Goal: Navigation & Orientation: Find specific page/section

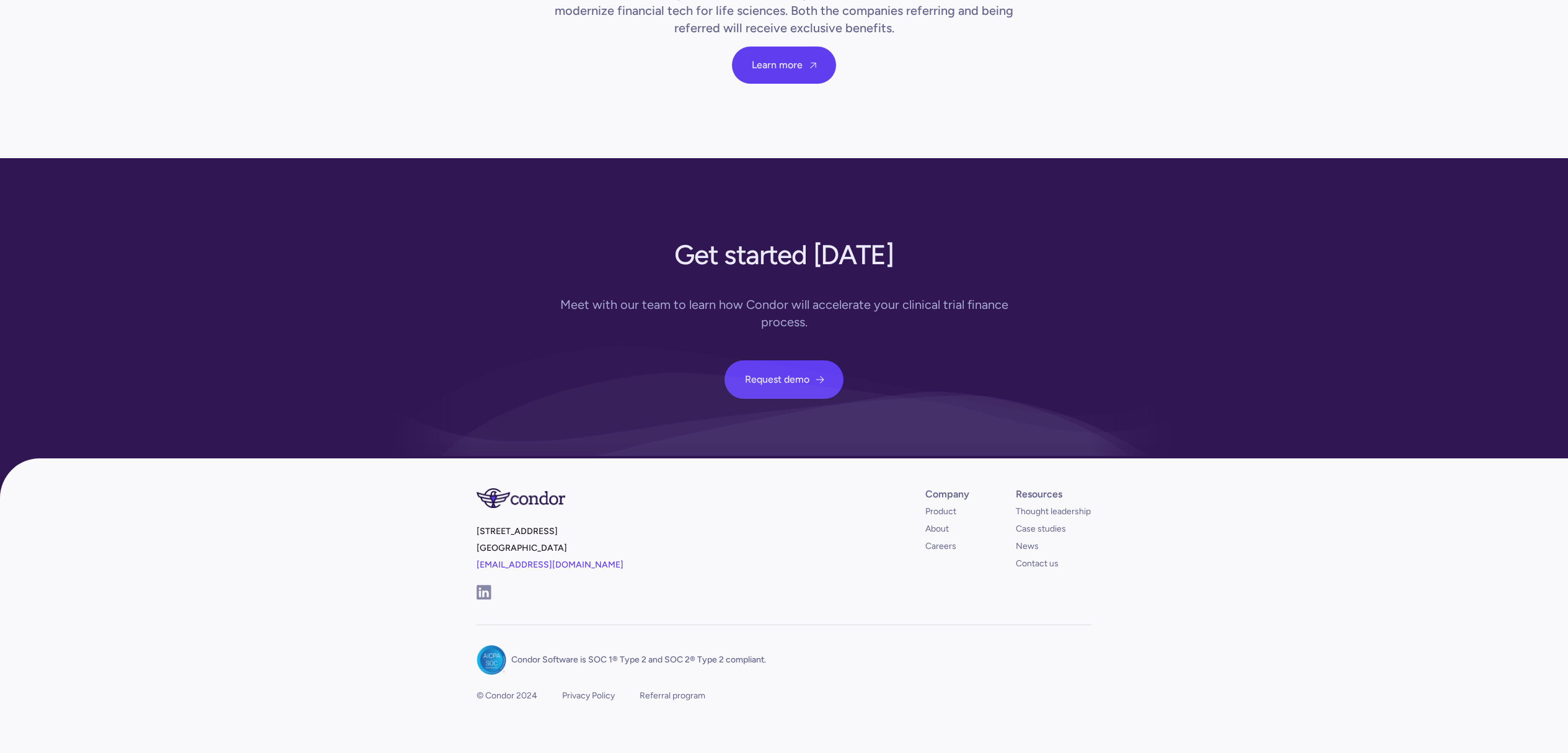
scroll to position [4312, 0]
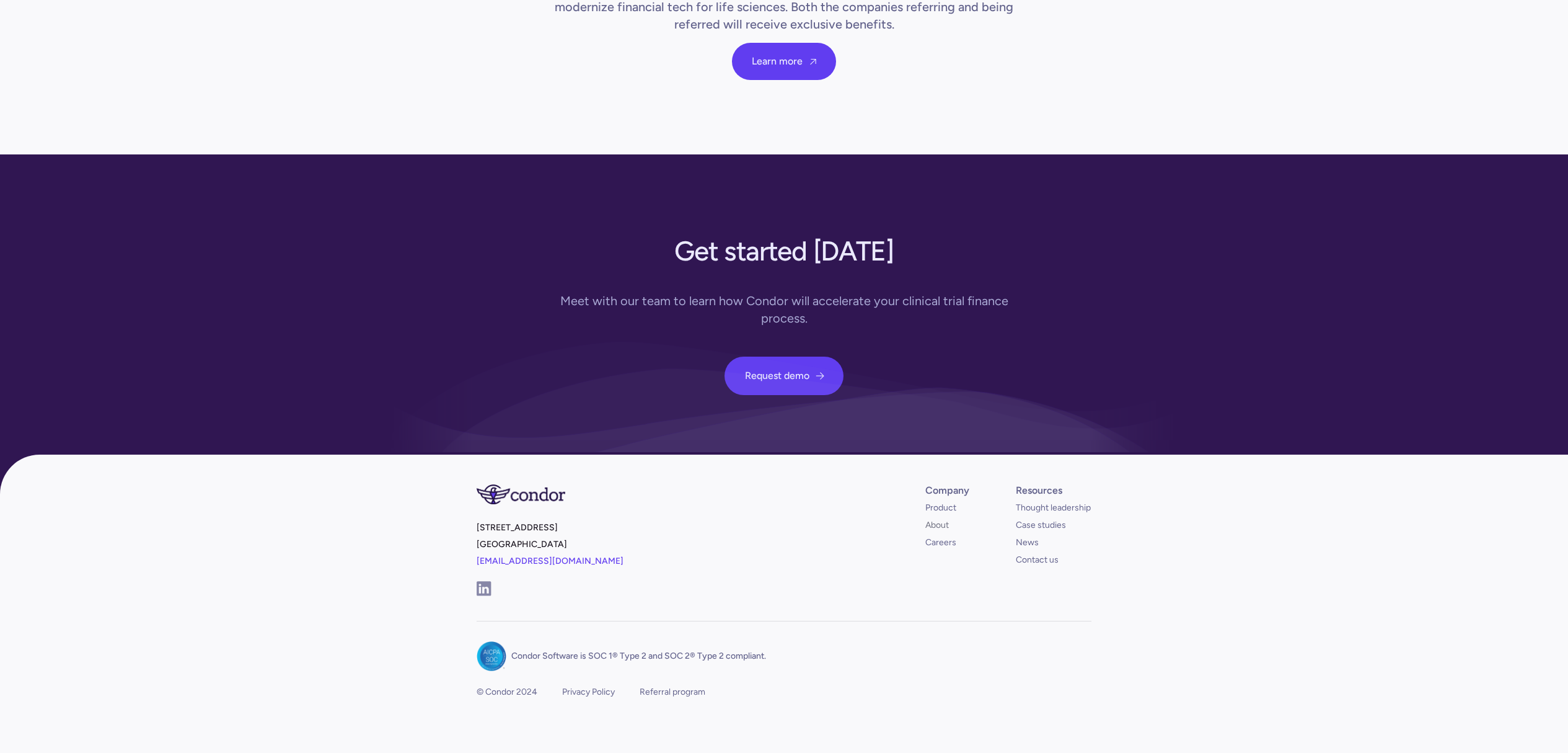
click at [940, 519] on link "About" at bounding box center [937, 525] width 24 height 13
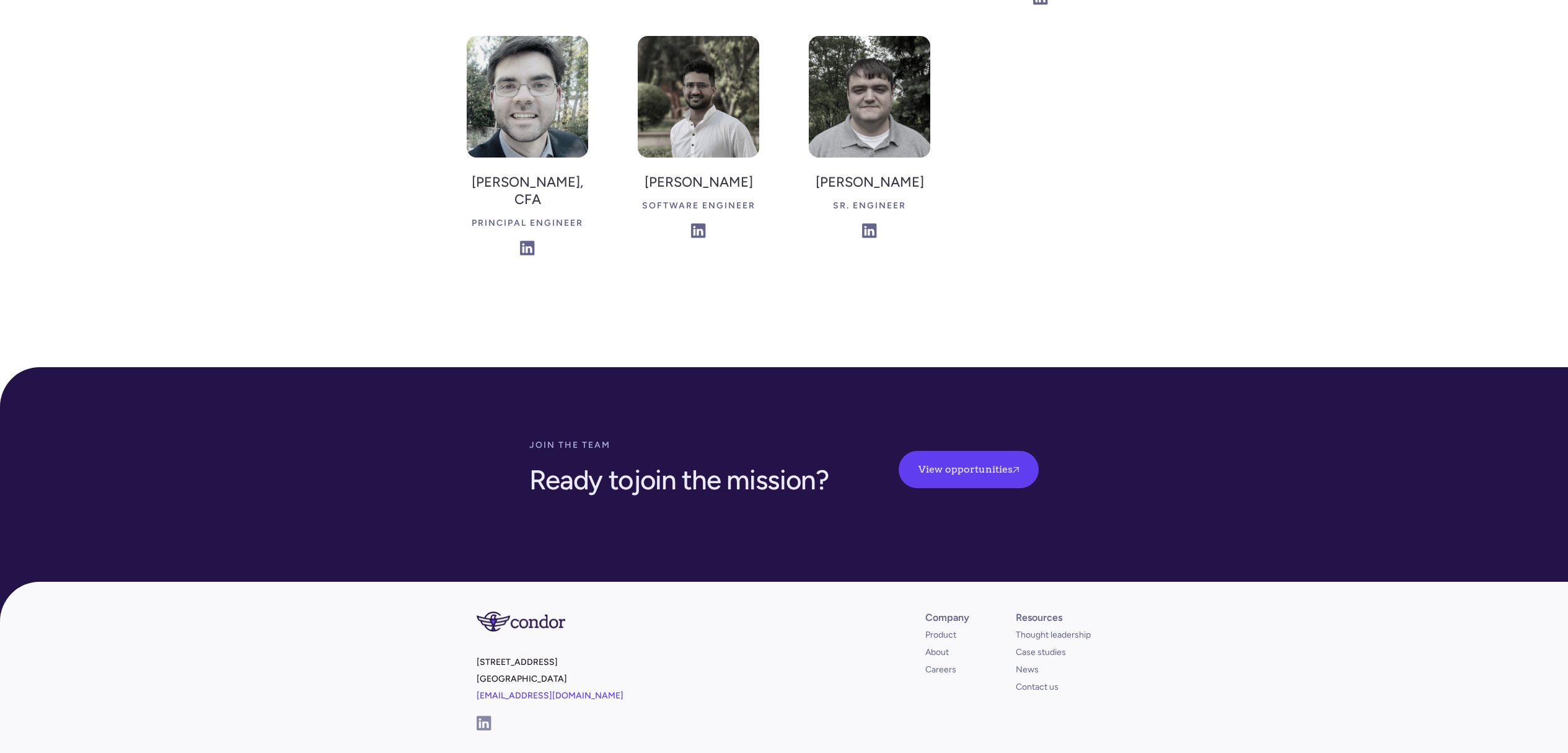
scroll to position [3341, 0]
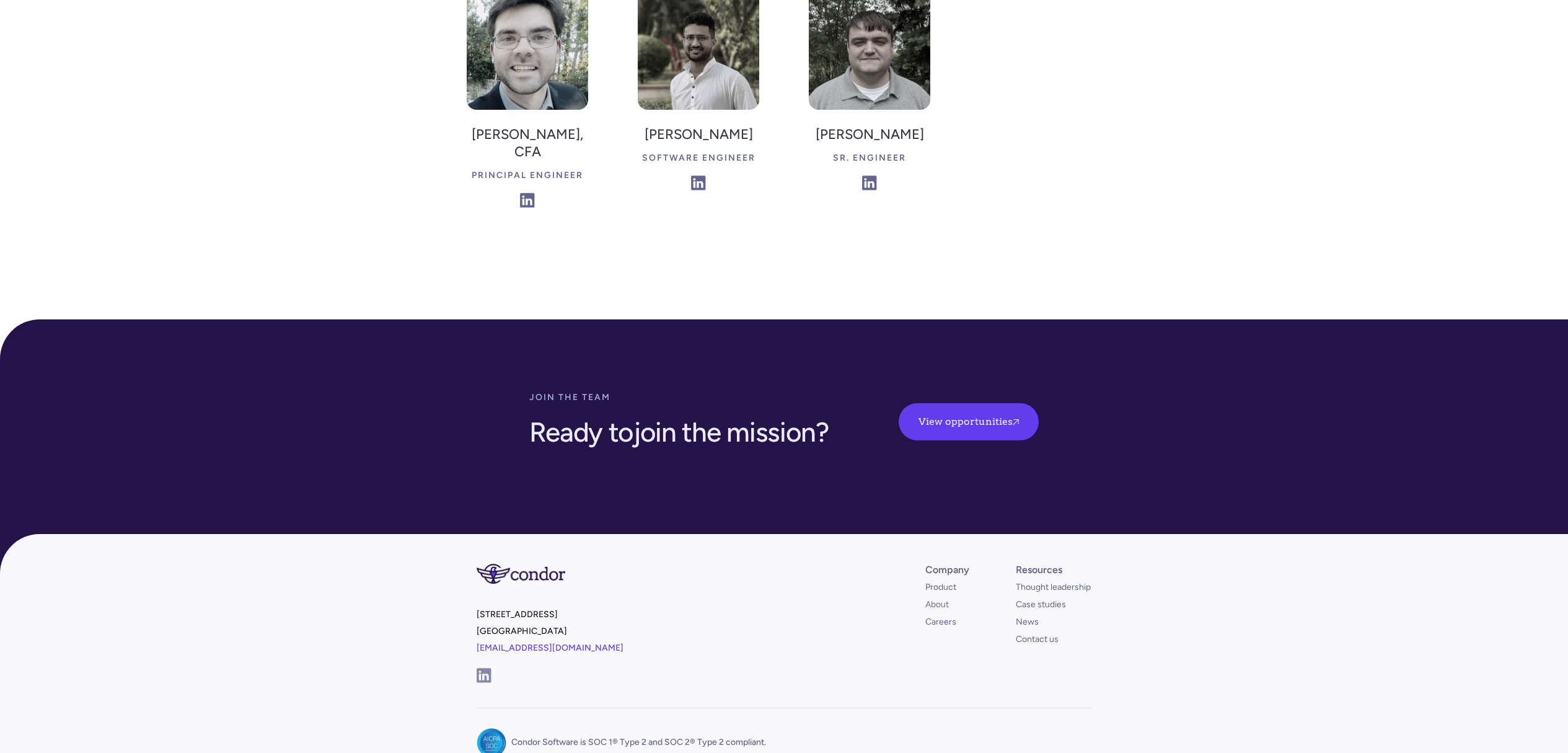
click at [946, 599] on link "About" at bounding box center [937, 605] width 24 height 13
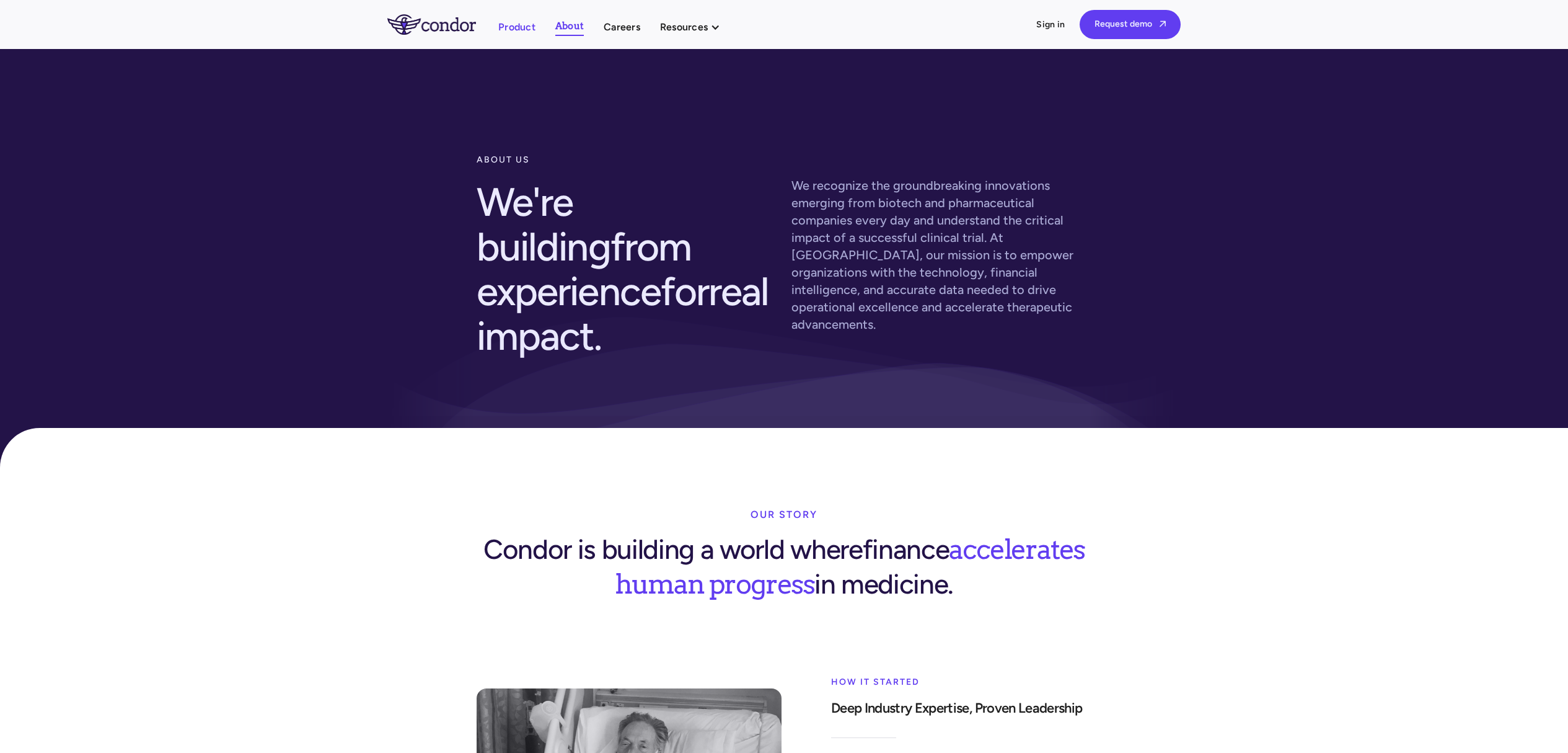
click at [507, 22] on link "Product" at bounding box center [516, 27] width 37 height 17
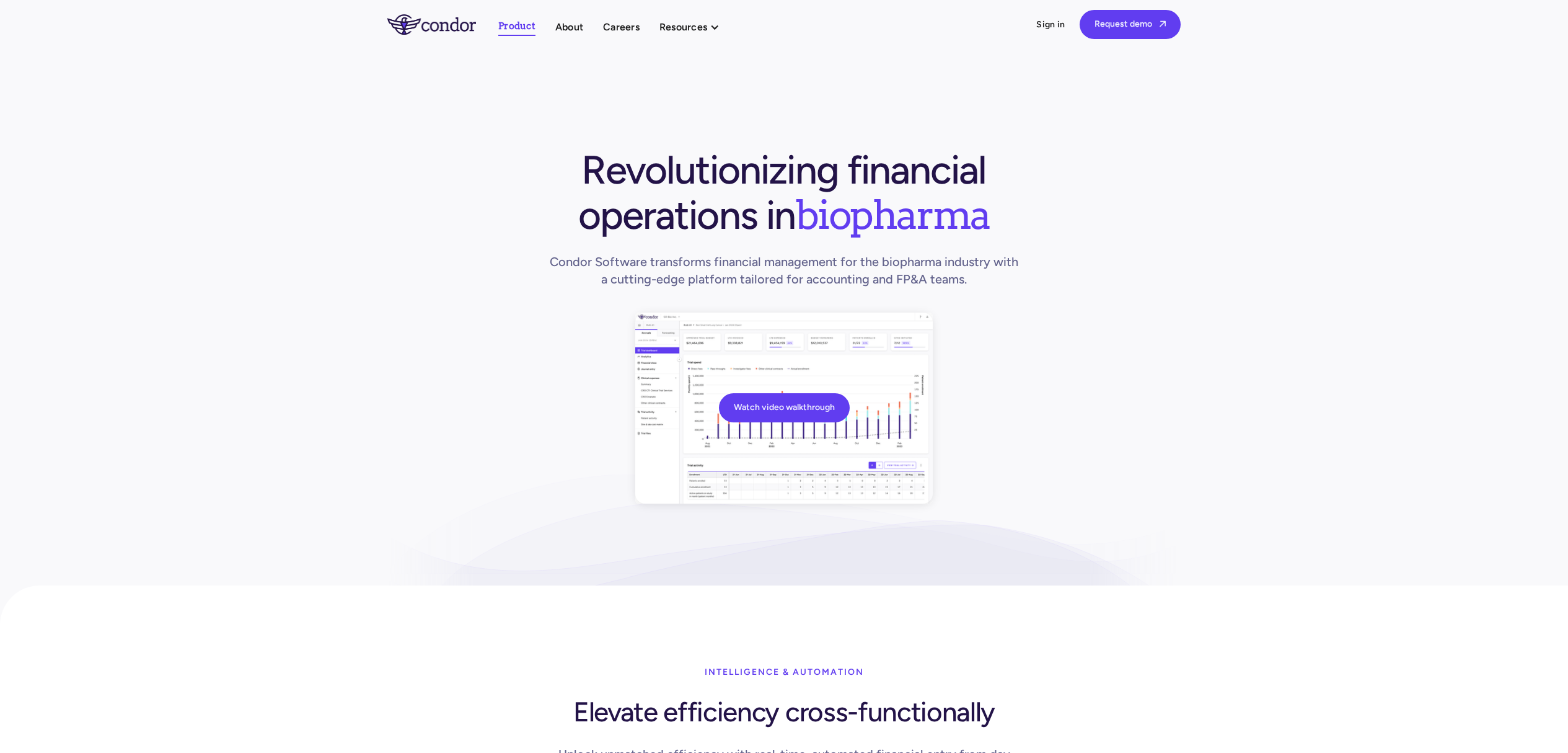
click at [733, 22] on div "Product About Careers Resources Thought leadership Case studies News Events Pro…" at bounding box center [784, 24] width 793 height 29
click at [718, 29] on div at bounding box center [714, 28] width 10 height 10
click at [711, 31] on div at bounding box center [714, 28] width 10 height 10
click at [617, 25] on link "Careers" at bounding box center [621, 27] width 36 height 17
